Goal: Information Seeking & Learning: Find specific fact

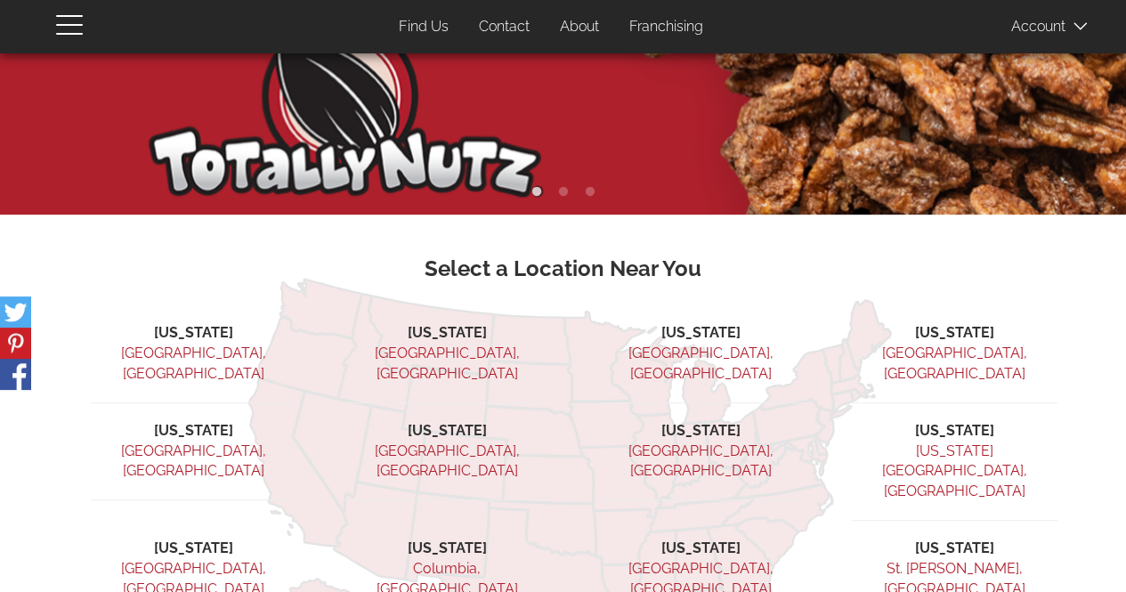
scroll to position [93, 0]
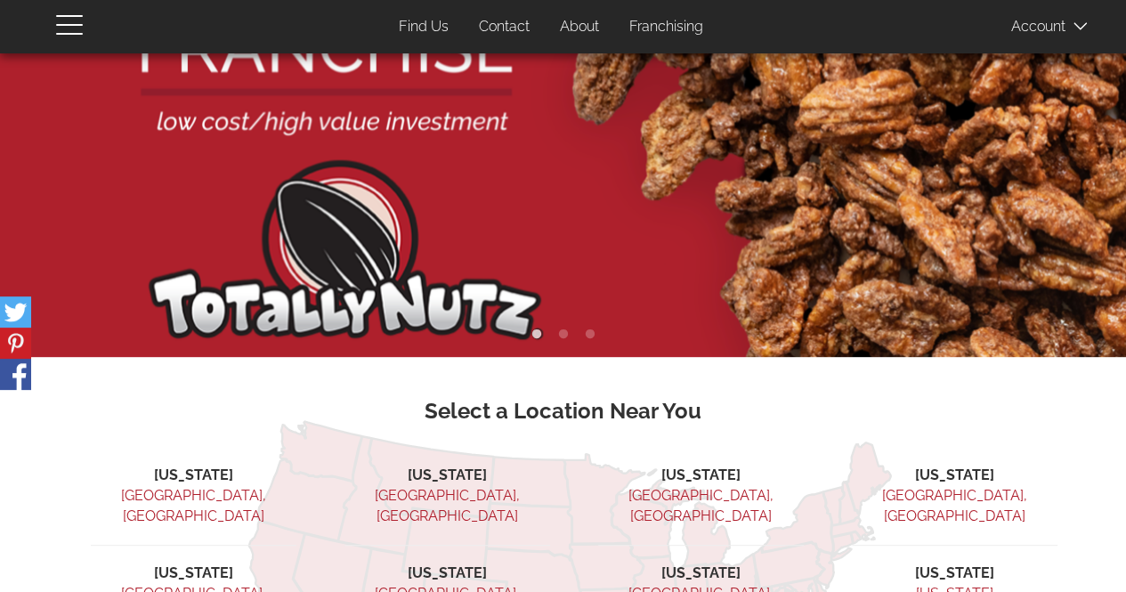
click at [427, 26] on link "Find Us" at bounding box center [424, 27] width 77 height 35
click at [511, 28] on link "Contact" at bounding box center [504, 27] width 77 height 35
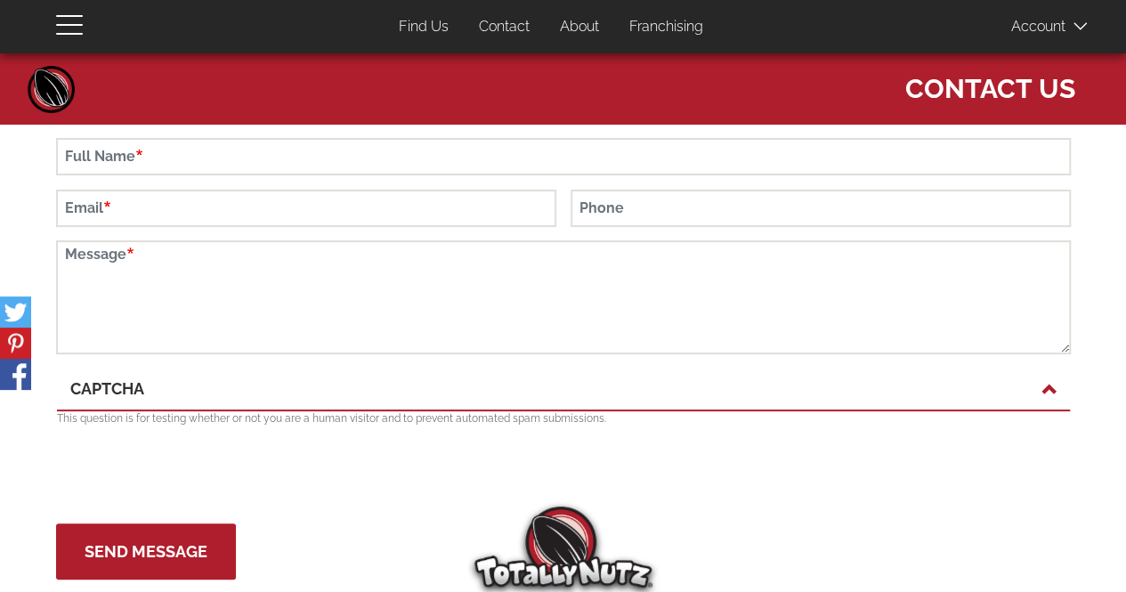
click at [667, 31] on link "Franchising" at bounding box center [666, 27] width 101 height 35
click at [92, 35] on button "button" at bounding box center [80, 24] width 49 height 48
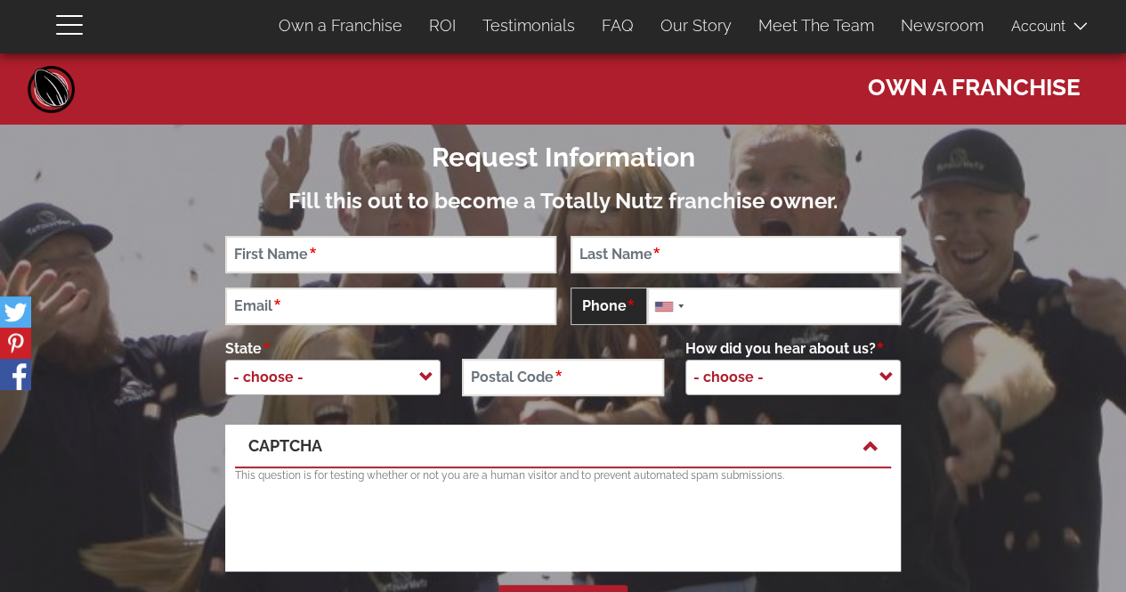
click at [71, 28] on span "button" at bounding box center [74, 23] width 36 height 21
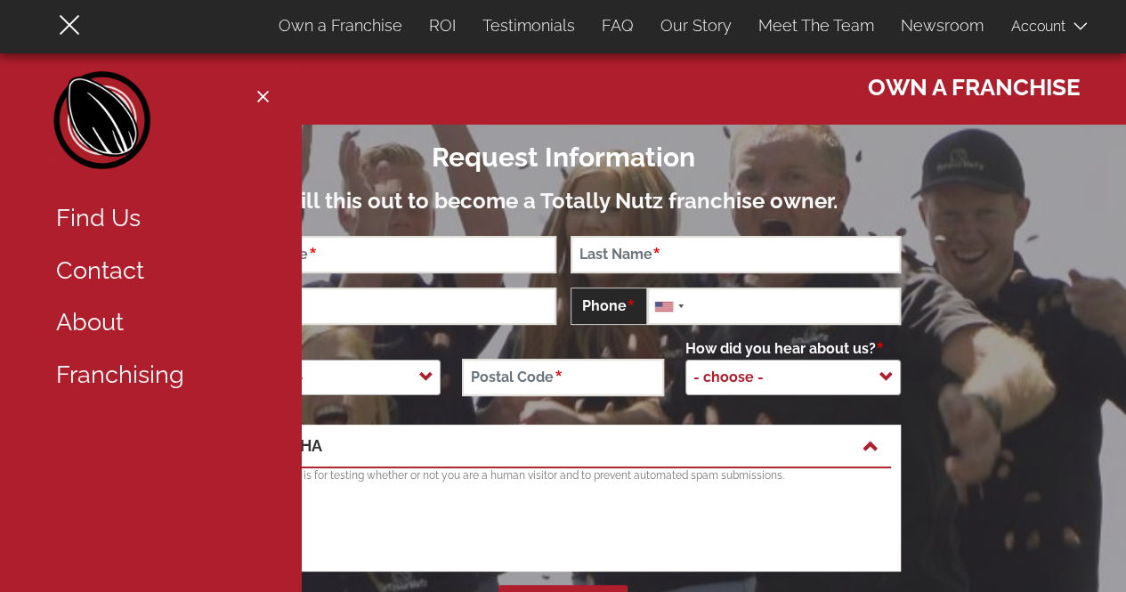
click at [427, 138] on div "Request Information Fill this out to become a Totally Nutz franchise owner." at bounding box center [563, 173] width 702 height 97
click at [267, 95] on button "Close navigation" at bounding box center [263, 96] width 22 height 14
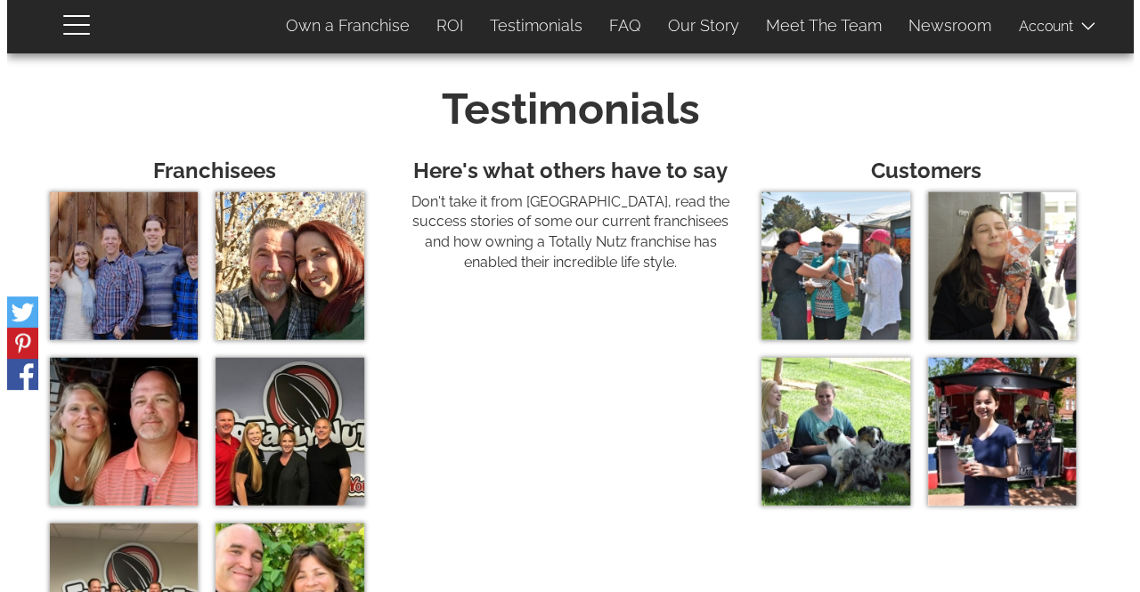
scroll to position [5609, 0]
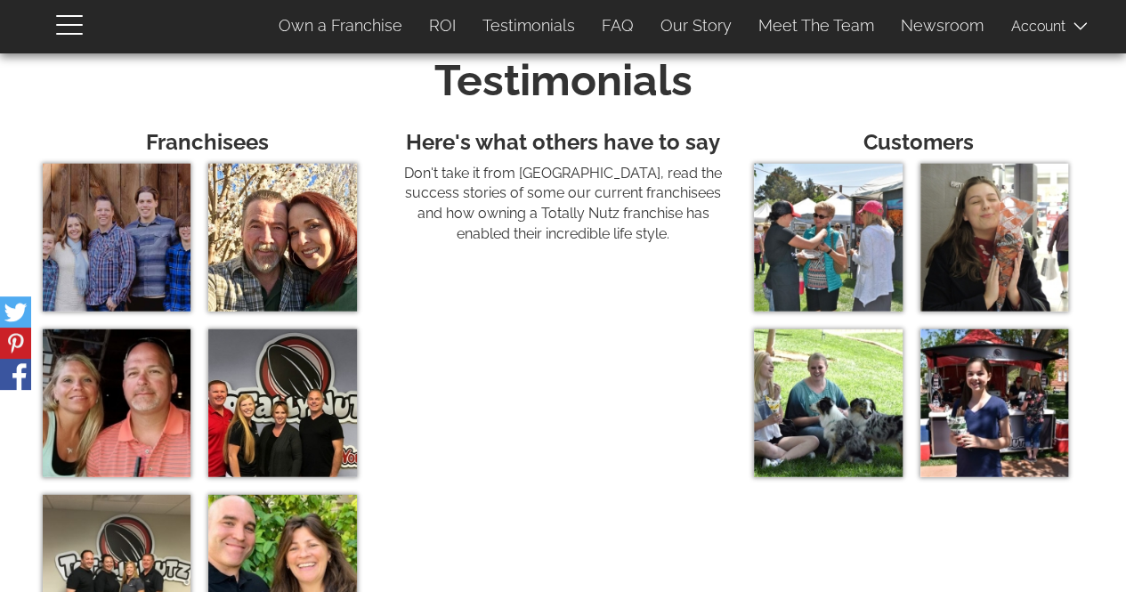
click at [279, 248] on img at bounding box center [282, 238] width 148 height 148
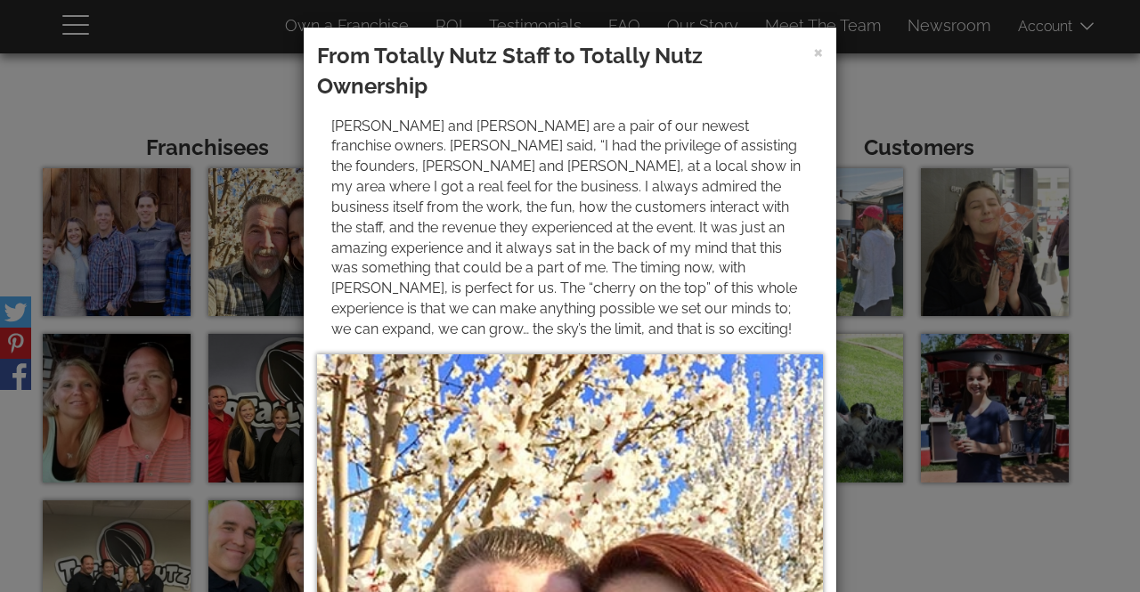
click at [143, 257] on div "× From Totally Nutz Staff to Totally Nutz Ownership [PERSON_NAME] and [PERSON_N…" at bounding box center [570, 296] width 1140 height 592
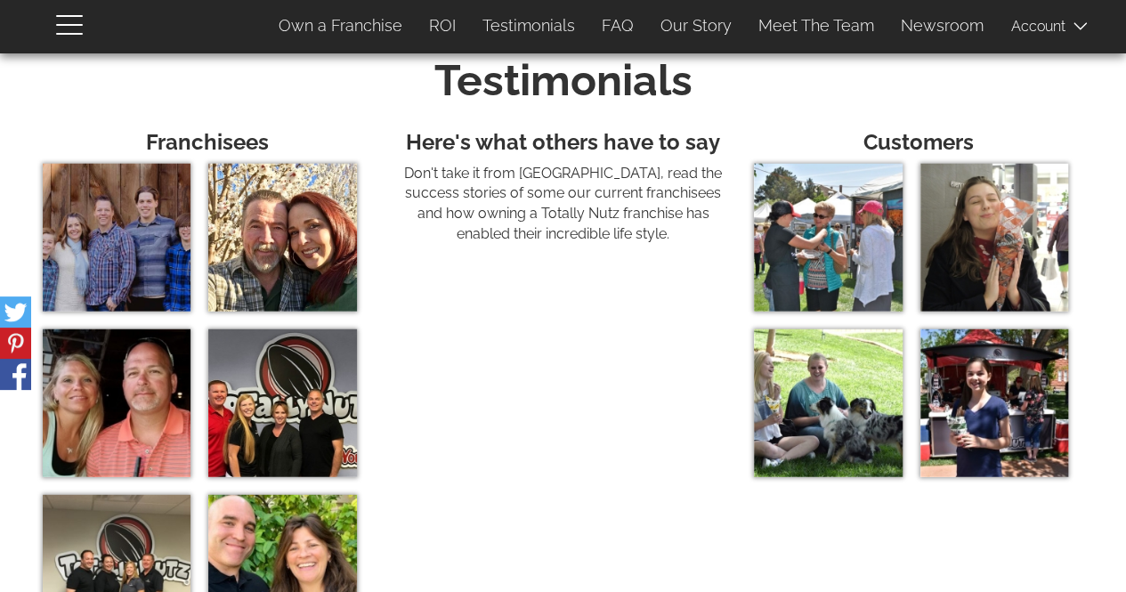
click at [143, 257] on img at bounding box center [117, 238] width 148 height 148
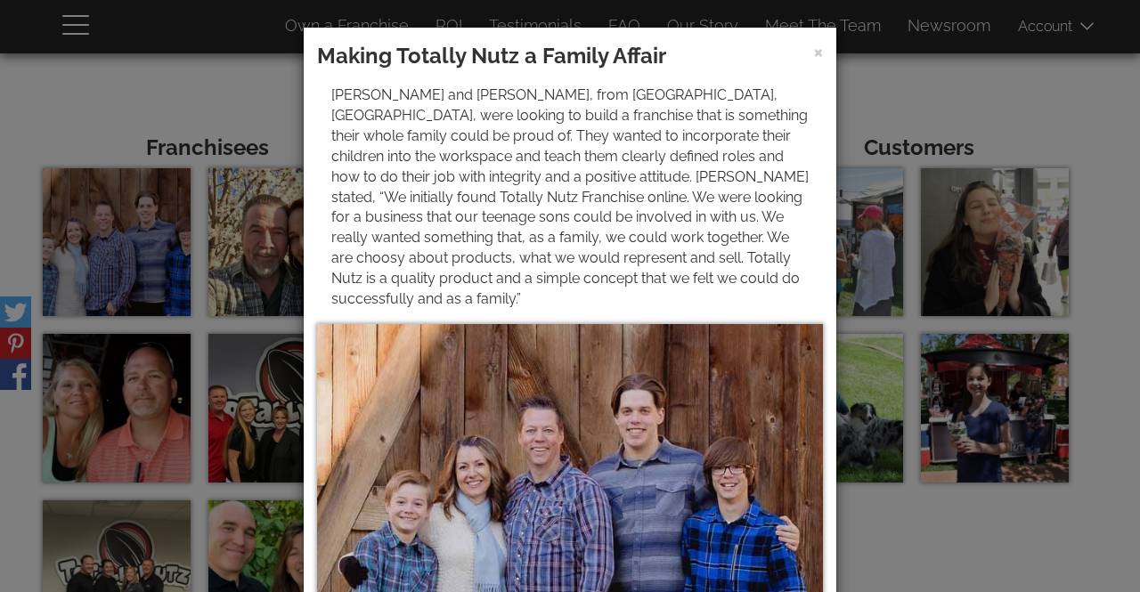
click at [122, 388] on div "× Making Totally Nutz a Family Affair [PERSON_NAME] and [PERSON_NAME], from [GE…" at bounding box center [570, 296] width 1140 height 592
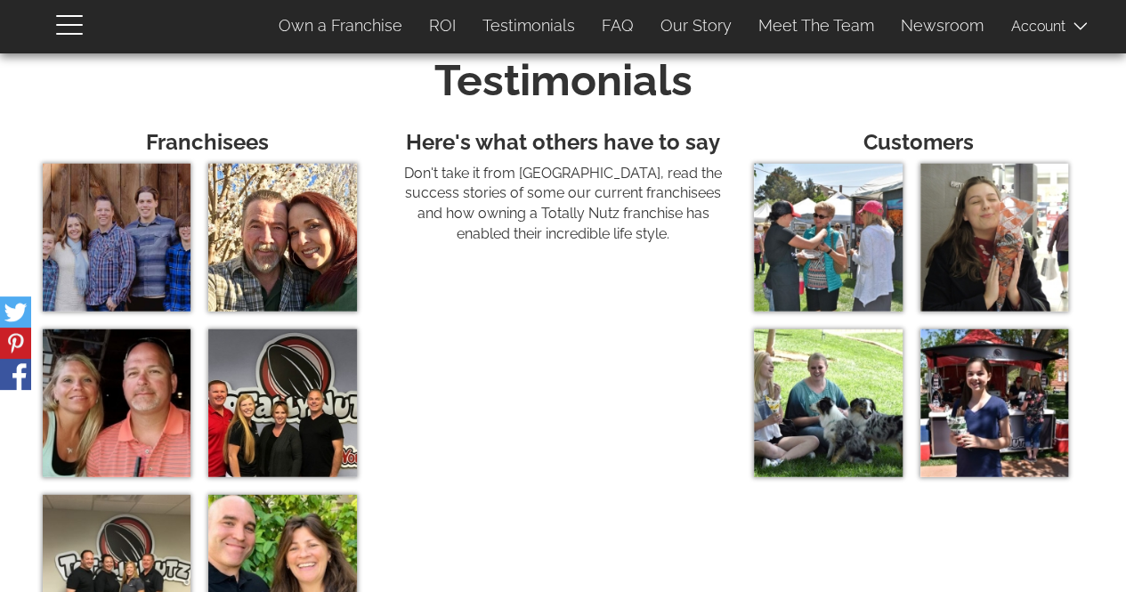
click at [123, 387] on img at bounding box center [117, 403] width 148 height 148
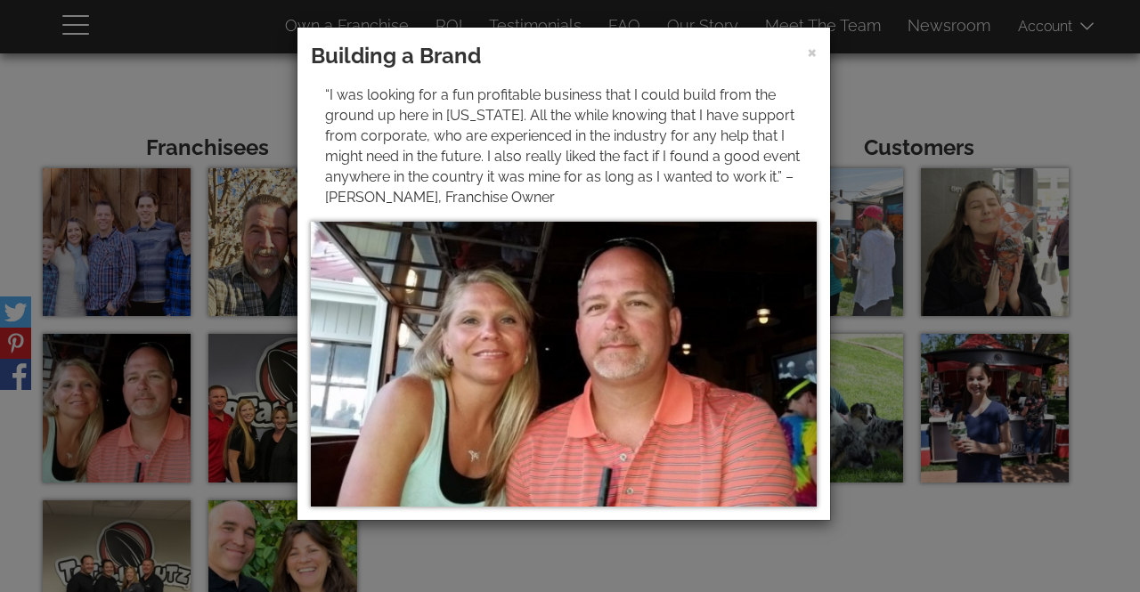
click at [264, 389] on div "× Building a Brand “I was looking for a fun profitable business that I could bu…" at bounding box center [570, 296] width 1140 height 592
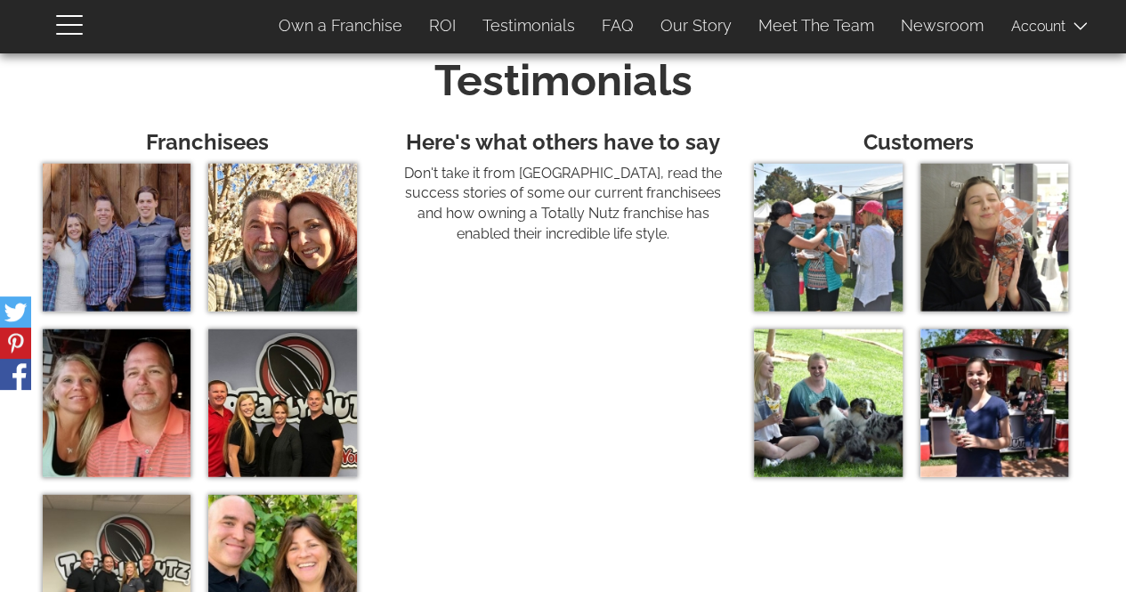
click at [264, 389] on img at bounding box center [282, 403] width 148 height 148
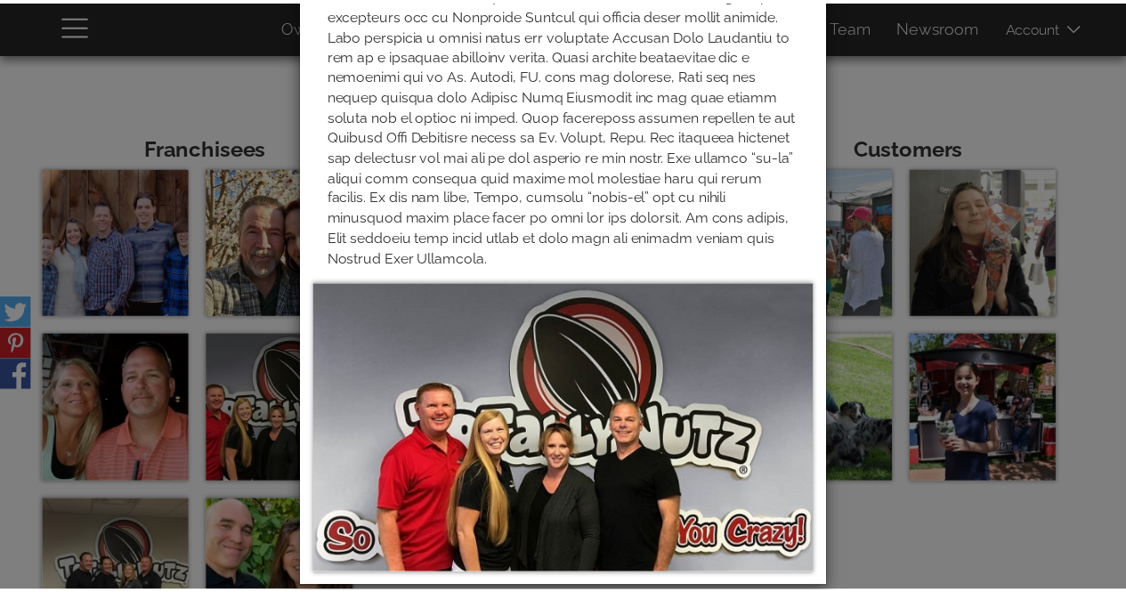
scroll to position [145, 0]
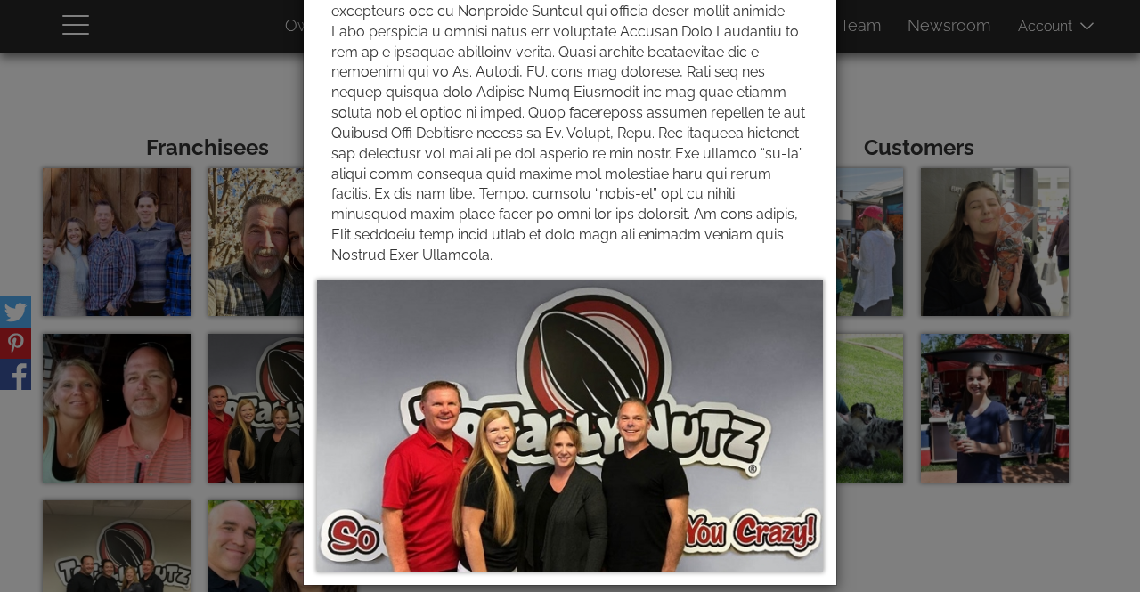
click at [961, 552] on div "× Two Revenue Streams" at bounding box center [570, 296] width 1140 height 592
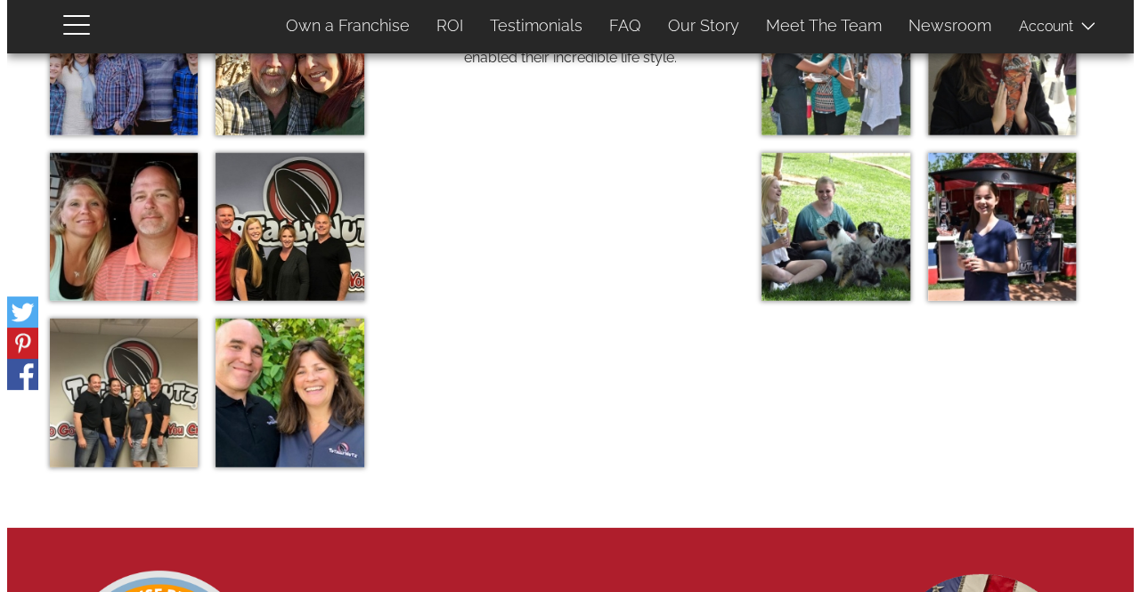
scroll to position [5787, 0]
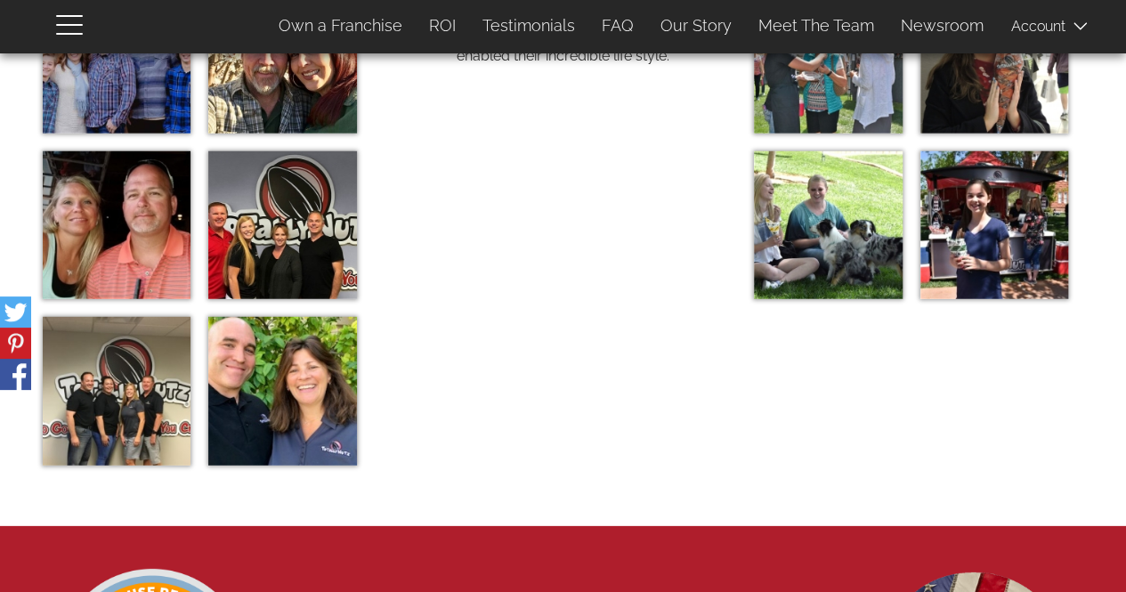
click at [142, 394] on img at bounding box center [117, 391] width 148 height 148
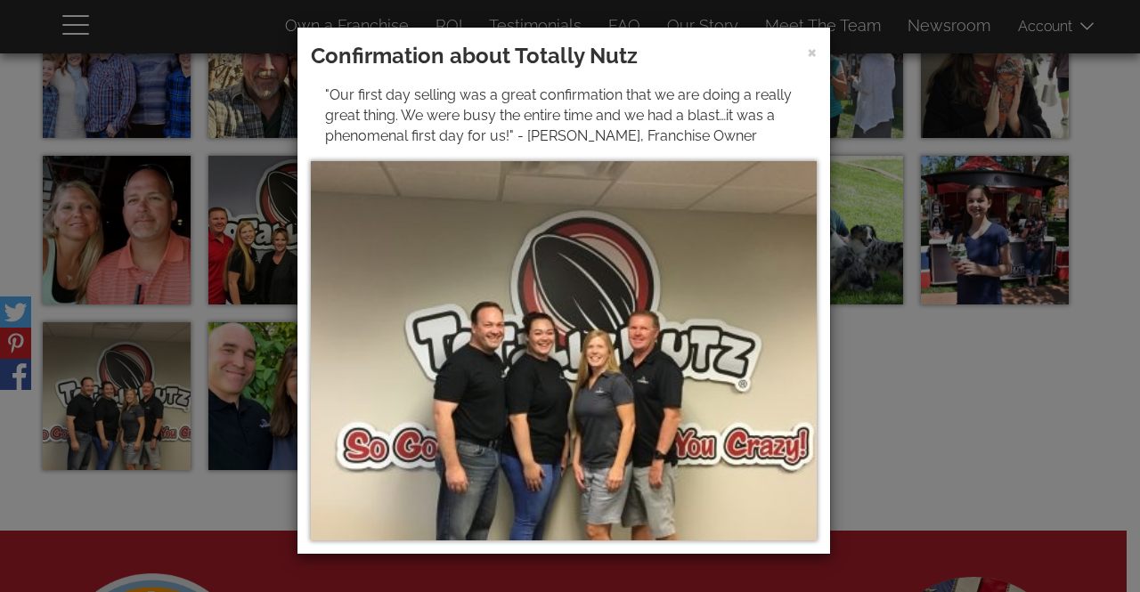
click at [1049, 402] on div "× Confirmation about Totally Nutz "Our first day selling was a great confirmati…" at bounding box center [570, 296] width 1140 height 592
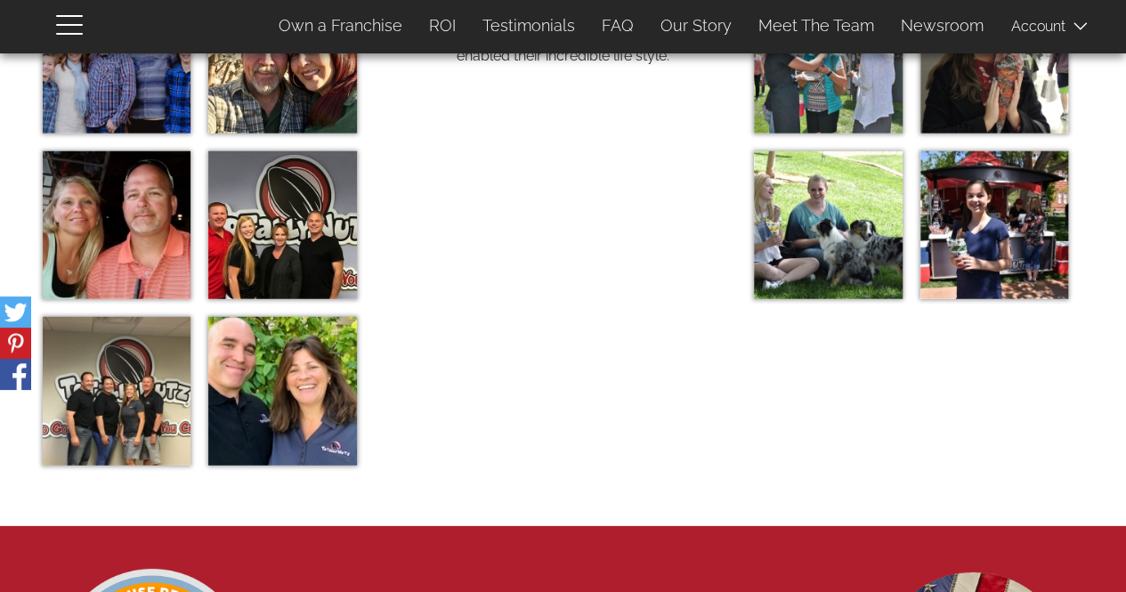
click at [307, 376] on img at bounding box center [282, 391] width 148 height 148
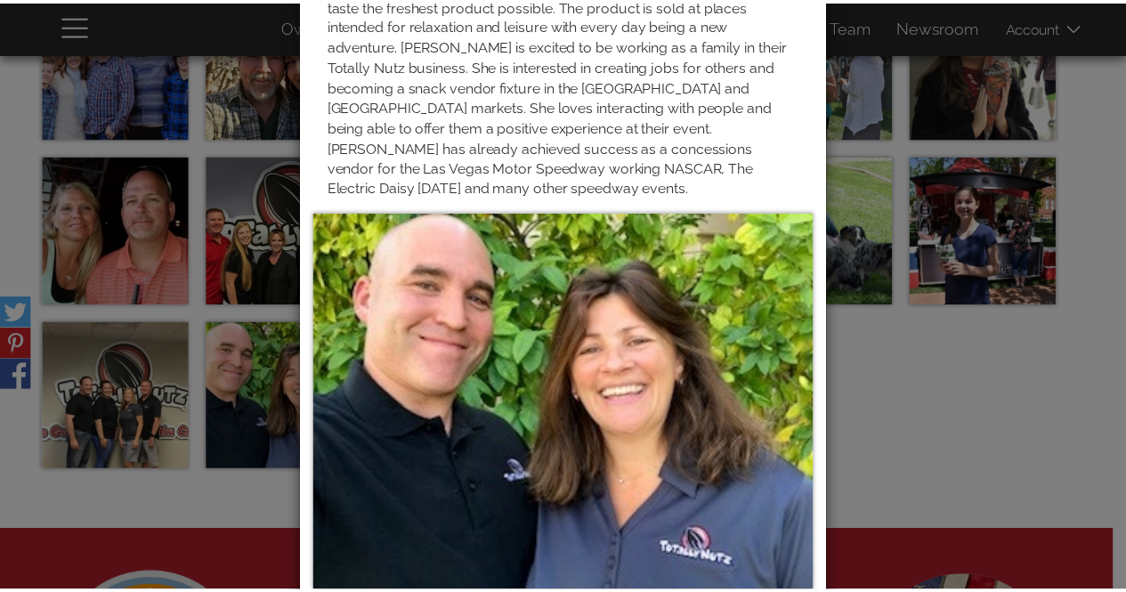
scroll to position [154, 0]
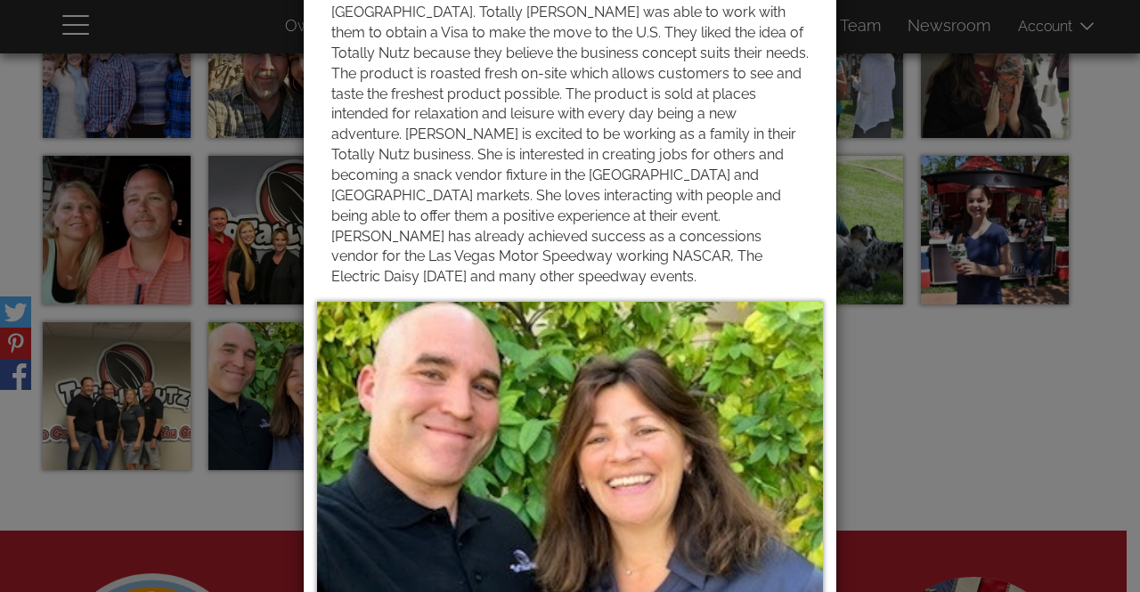
click at [982, 449] on div "× From the French Countryside to Totally Nutz Ownership in the Desert" at bounding box center [570, 296] width 1140 height 592
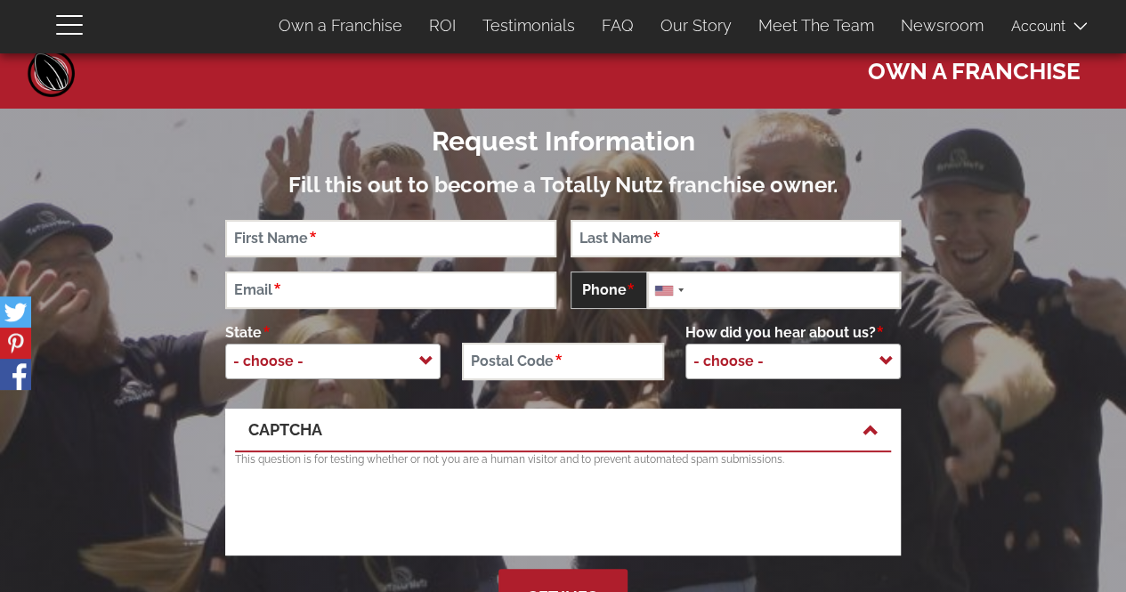
scroll to position [0, 0]
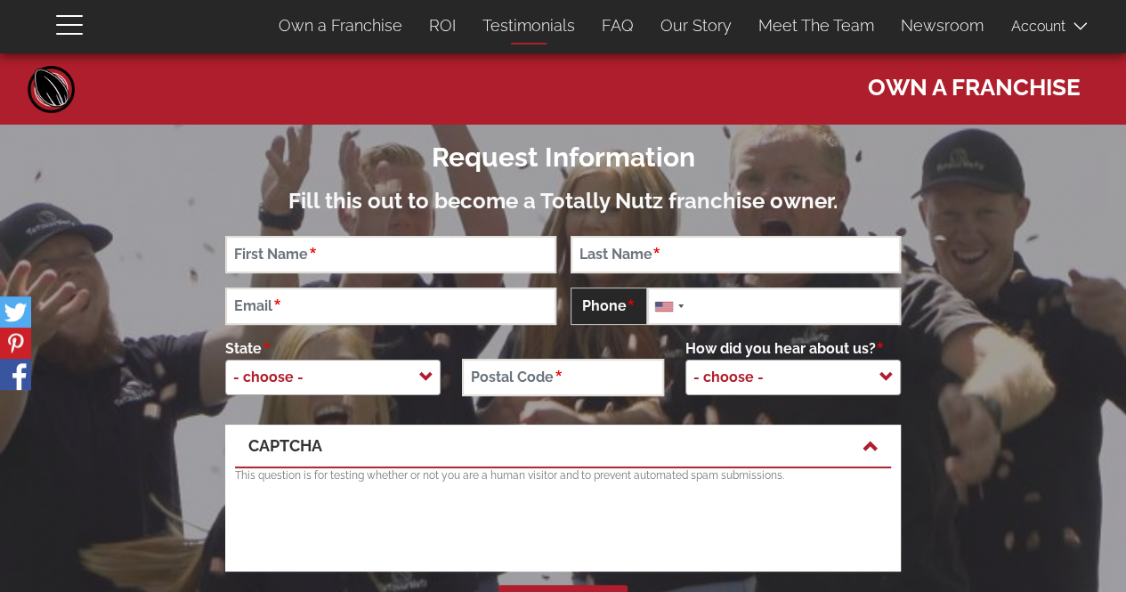
click at [538, 24] on link "Testimonials" at bounding box center [528, 25] width 119 height 37
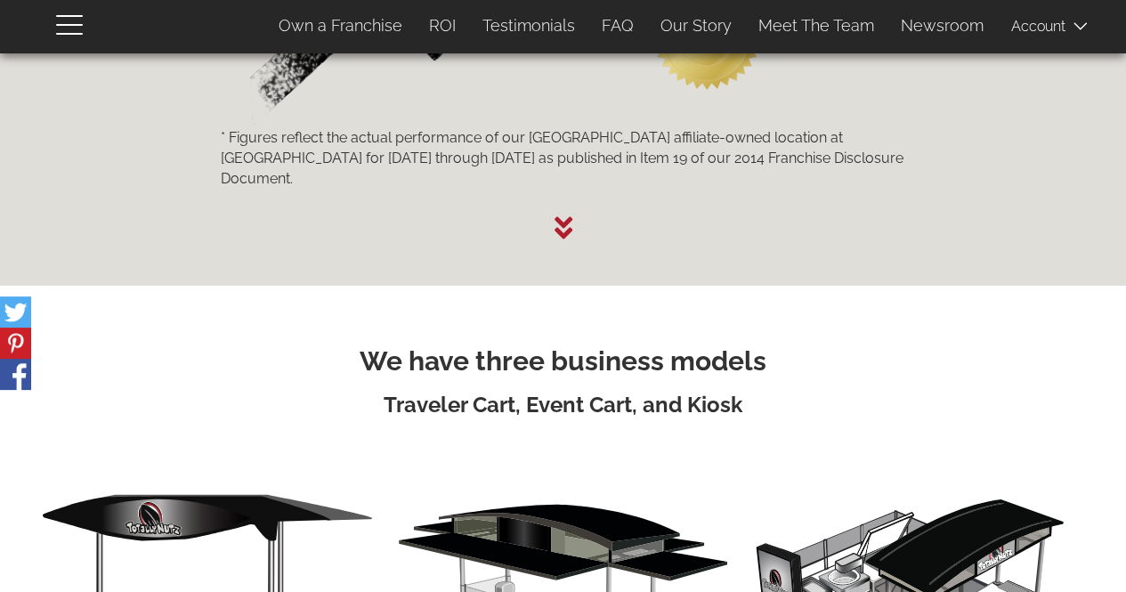
scroll to position [2630, 0]
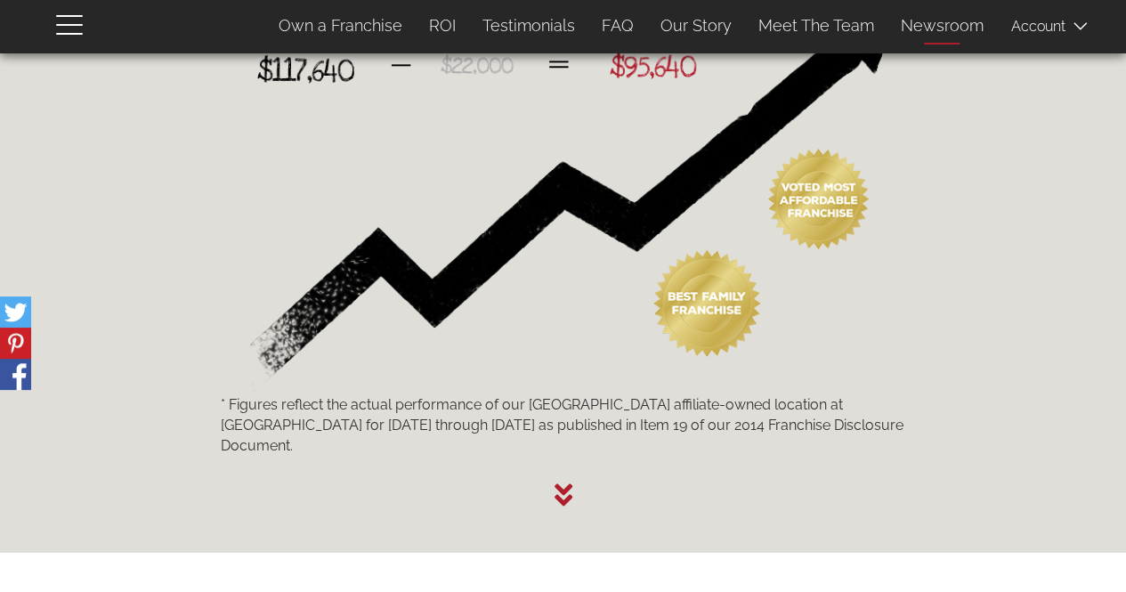
click at [960, 29] on link "Newsroom" at bounding box center [943, 25] width 110 height 37
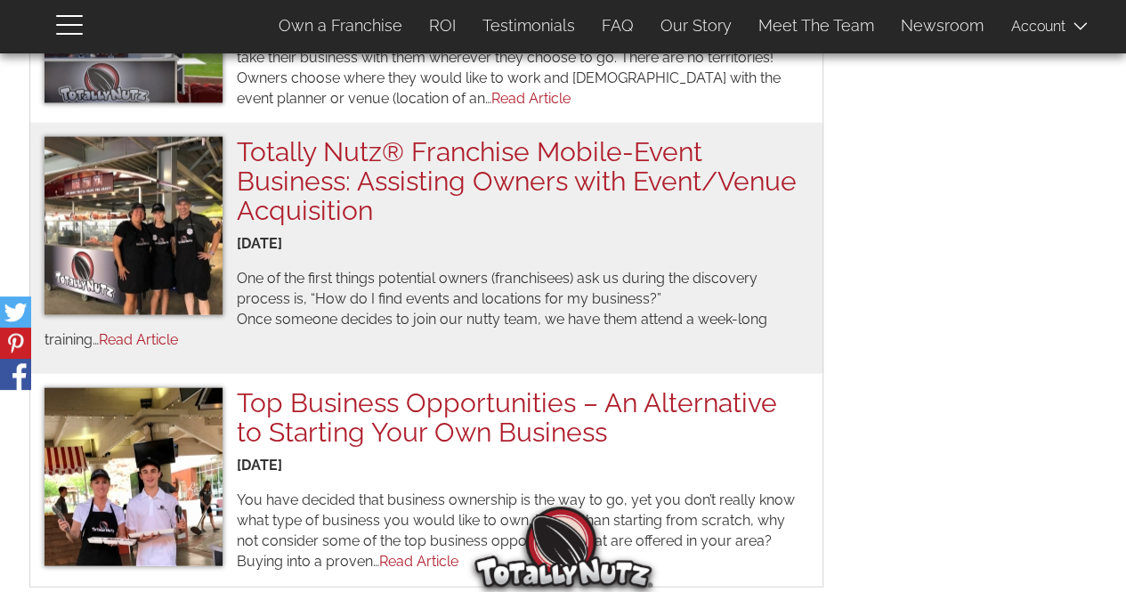
scroll to position [1959, 0]
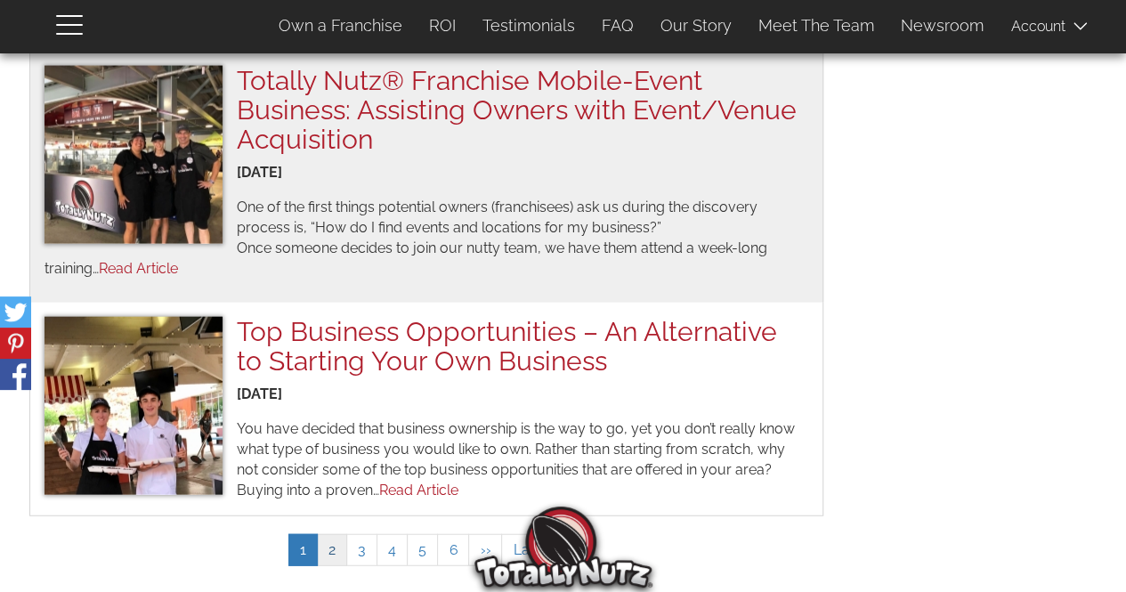
click at [342, 534] on link "Page 2" at bounding box center [332, 550] width 30 height 33
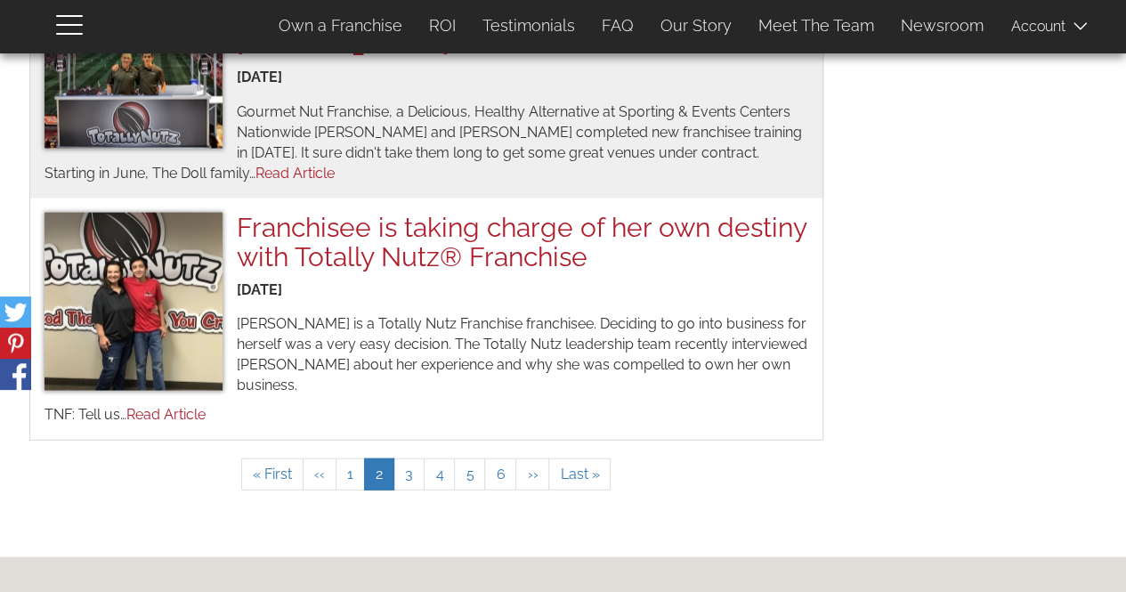
scroll to position [2028, 0]
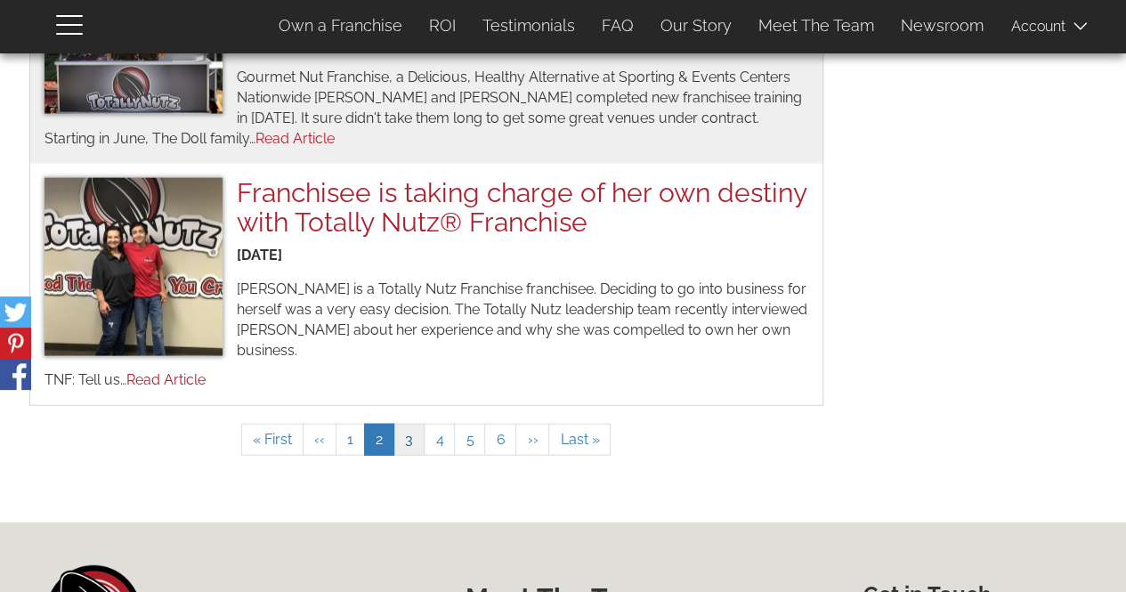
click at [404, 424] on link "Page 3" at bounding box center [409, 440] width 31 height 33
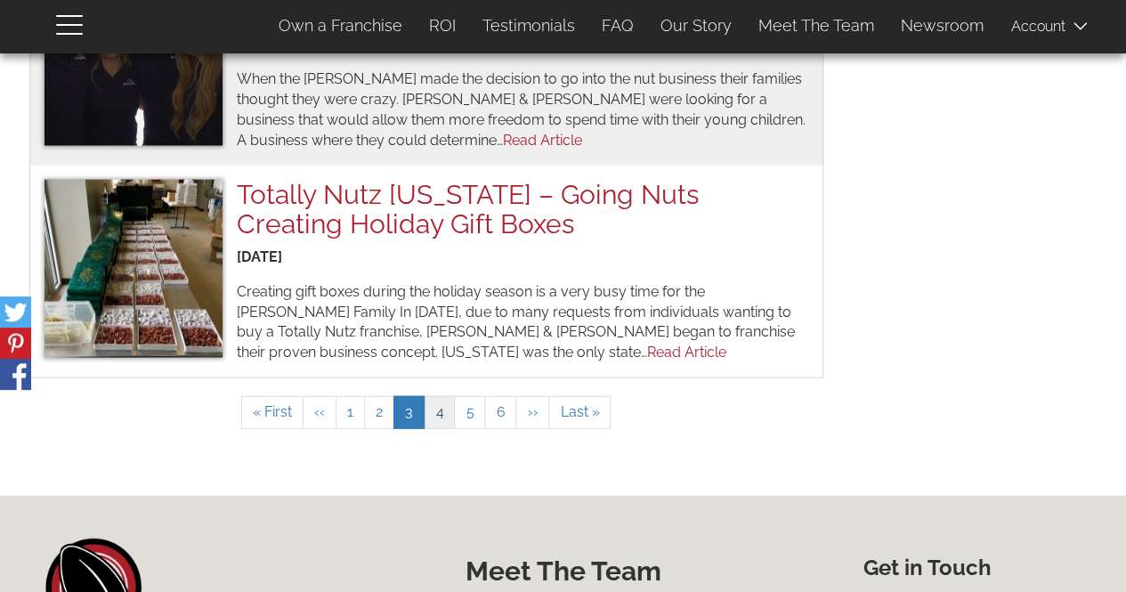
click at [452, 396] on link "Page 4" at bounding box center [439, 412] width 31 height 33
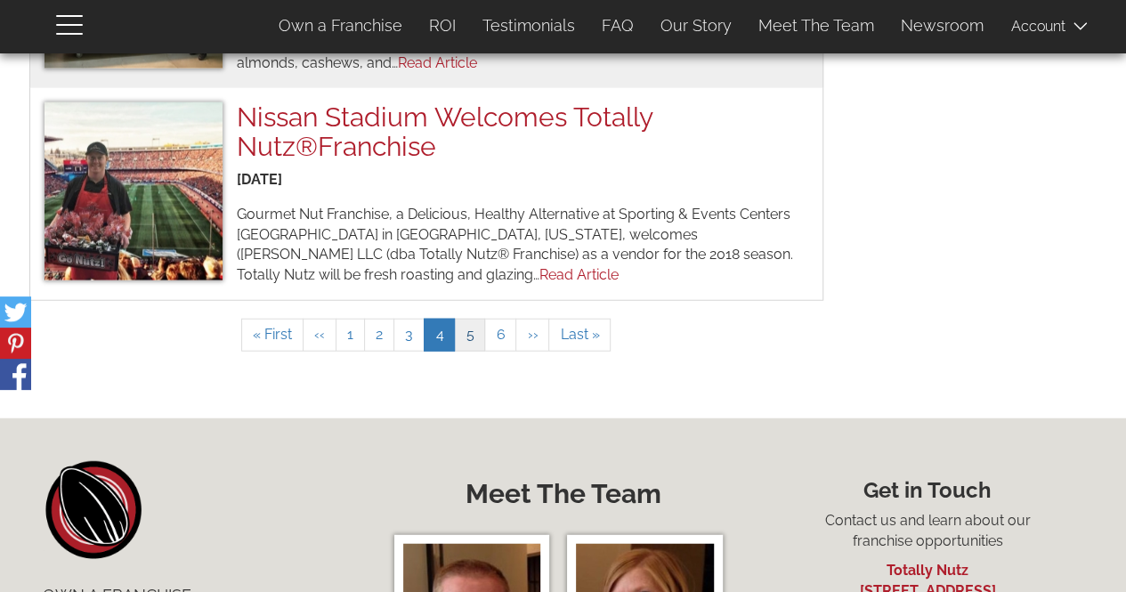
click at [472, 337] on link "Page 5" at bounding box center [469, 335] width 31 height 33
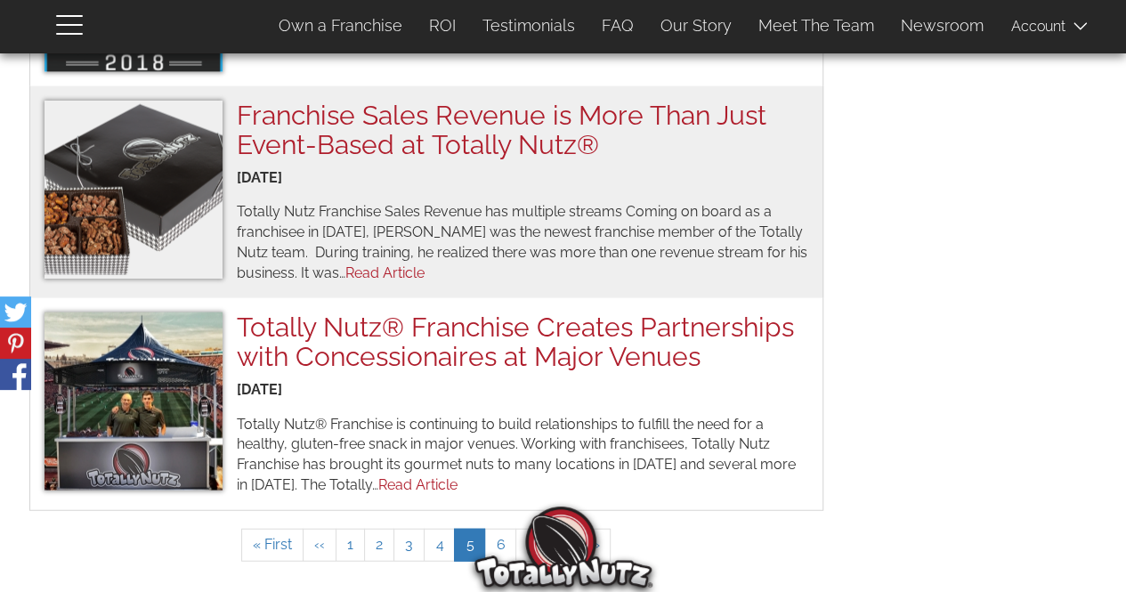
scroll to position [2048, 0]
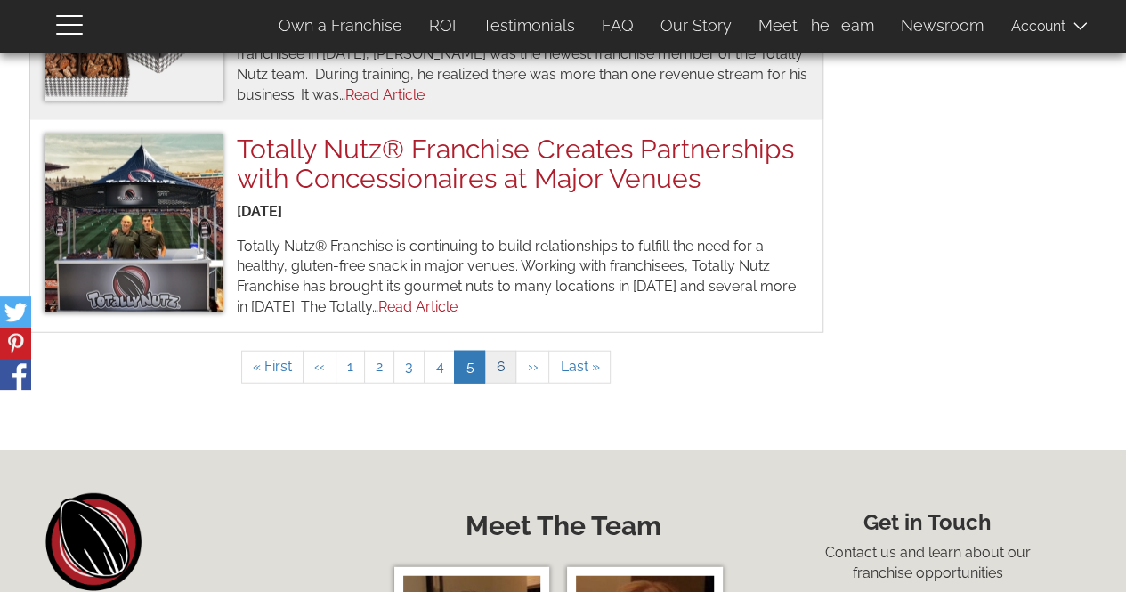
click at [492, 351] on link "Page 6" at bounding box center [500, 367] width 32 height 33
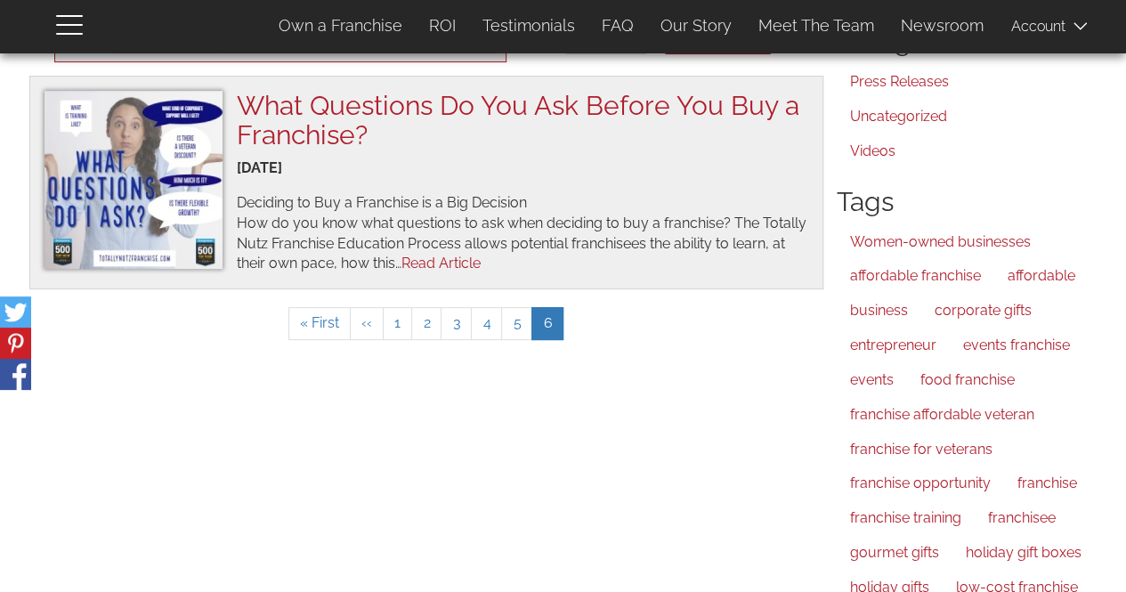
scroll to position [0, 0]
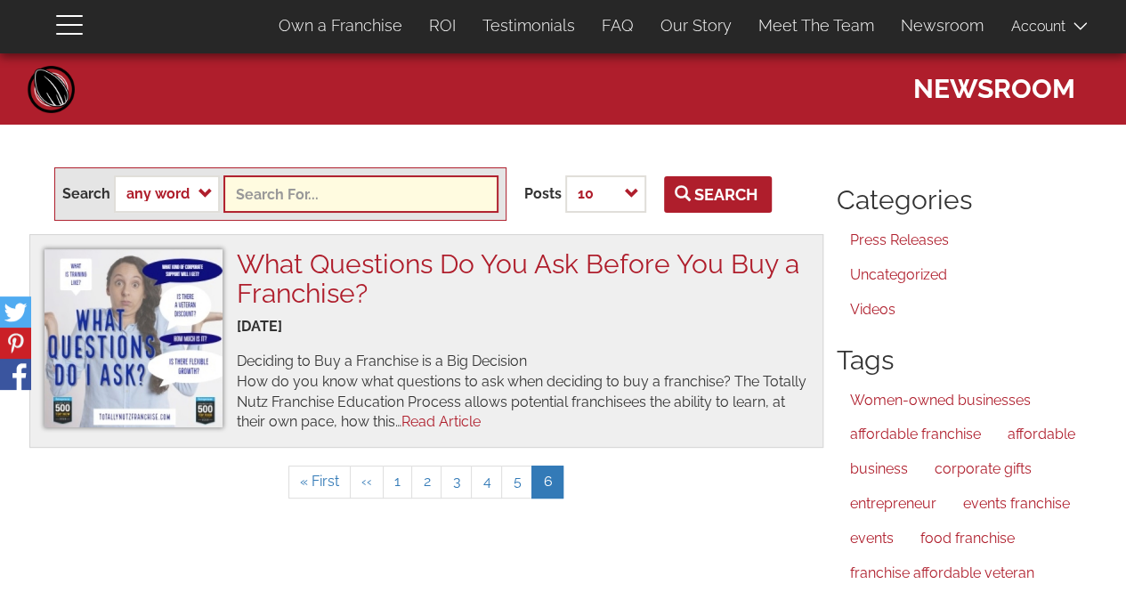
click at [372, 192] on input "text" at bounding box center [360, 193] width 275 height 37
type input "kline"
click at [664, 176] on button "Search" at bounding box center [718, 194] width 108 height 37
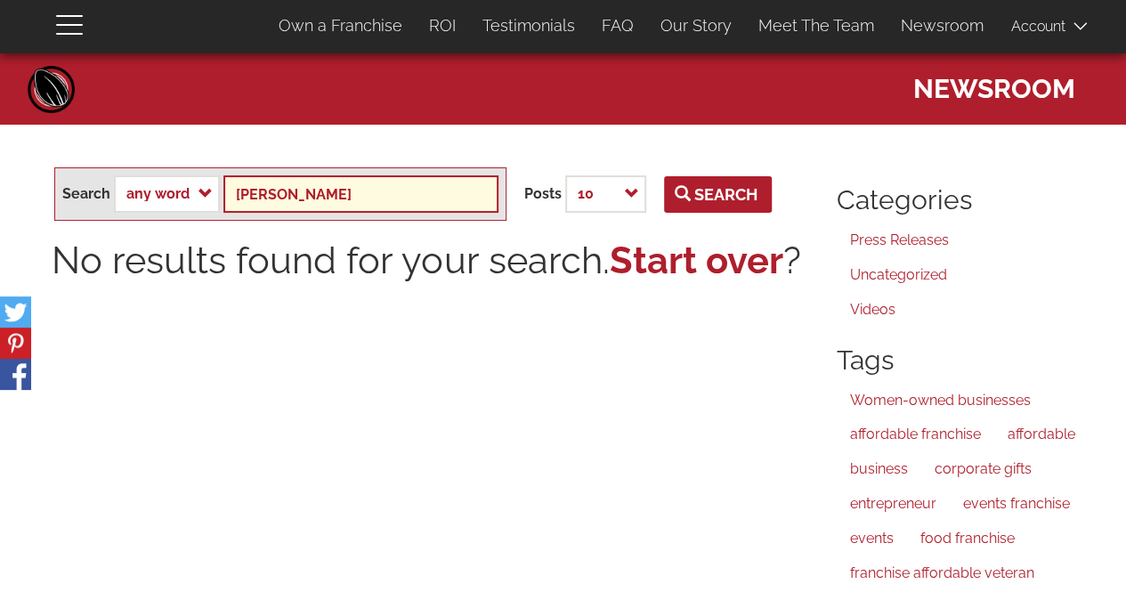
click at [326, 195] on input "kline" at bounding box center [360, 193] width 275 height 37
type input "k"
type input "dave"
click at [664, 176] on button "Search" at bounding box center [718, 194] width 108 height 37
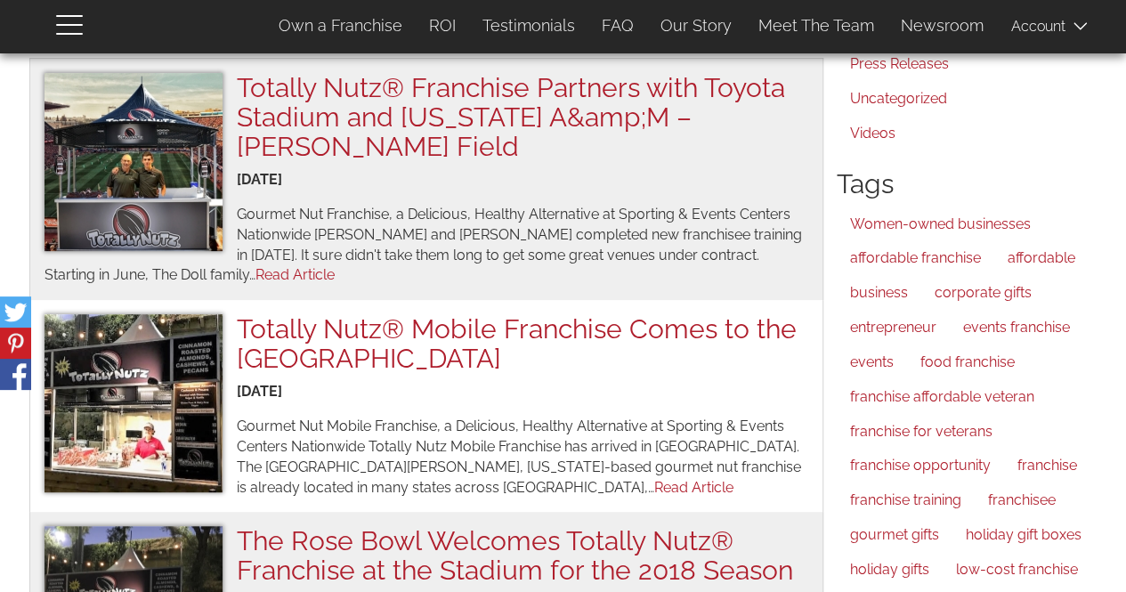
scroll to position [89, 0]
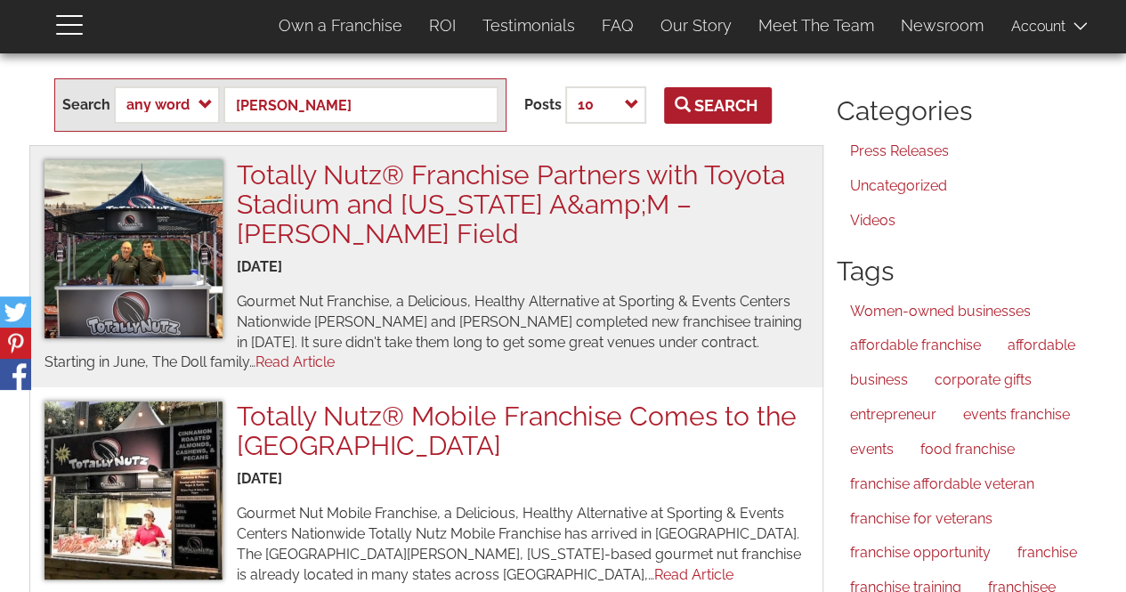
click at [114, 263] on img at bounding box center [134, 249] width 178 height 178
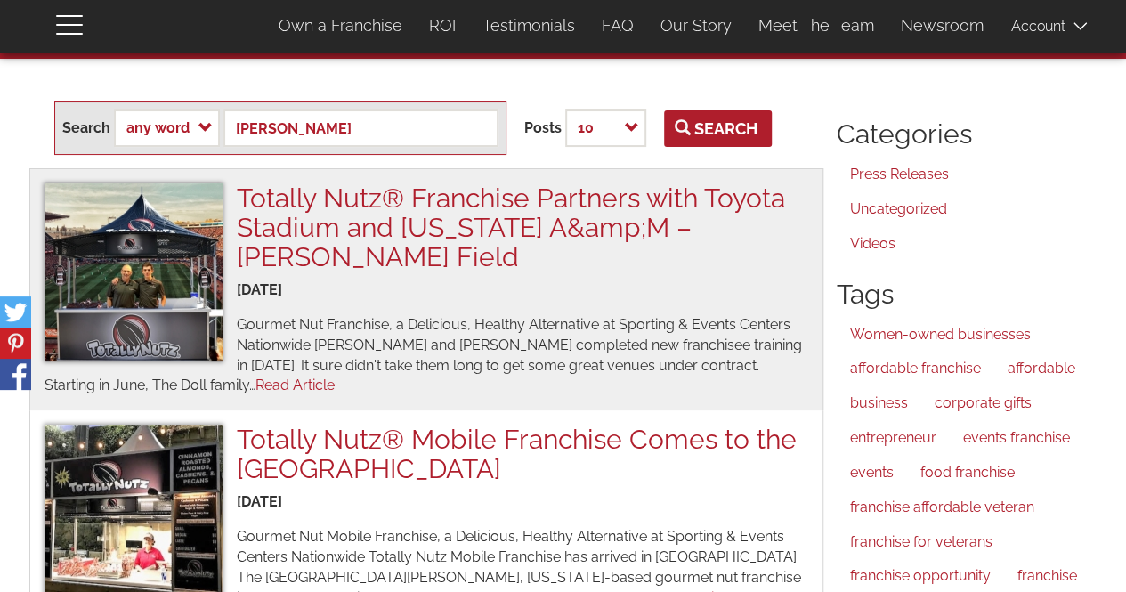
scroll to position [0, 0]
